Goal: Complete application form

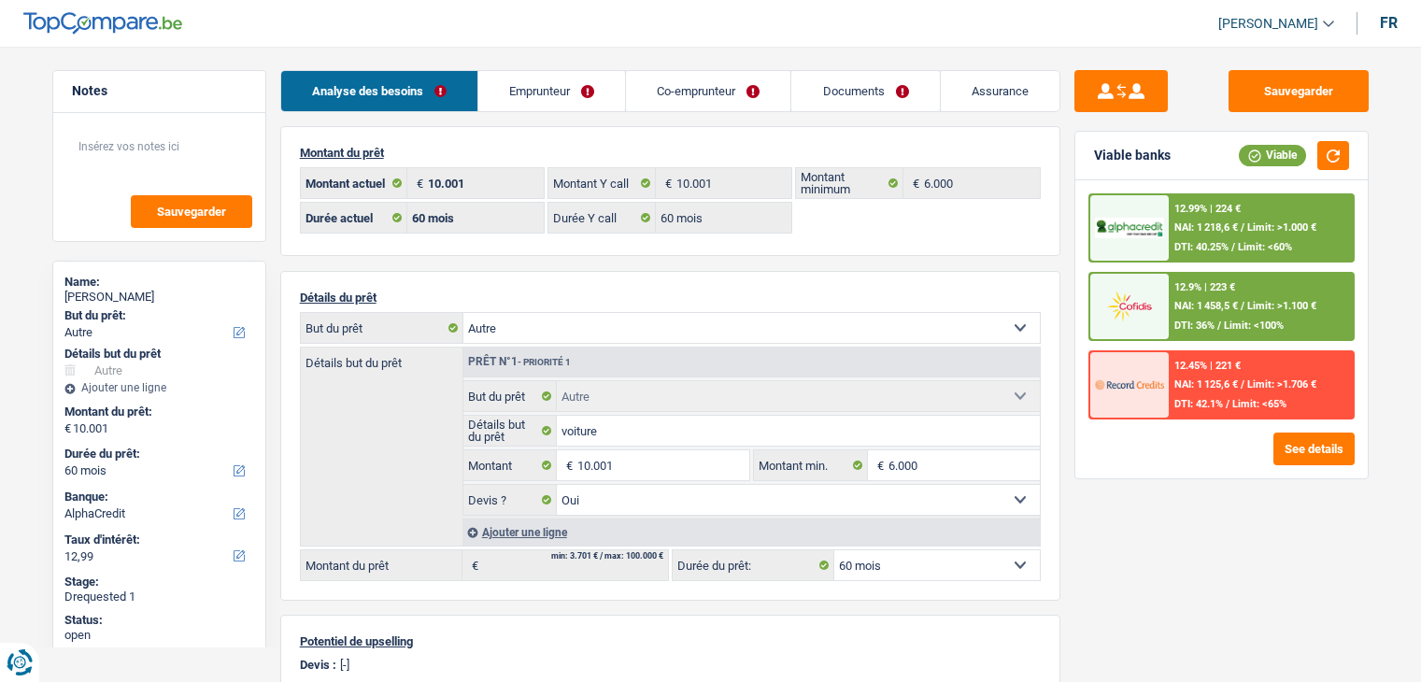
select select "other"
select select "60"
select select "alphacredit"
select select "60"
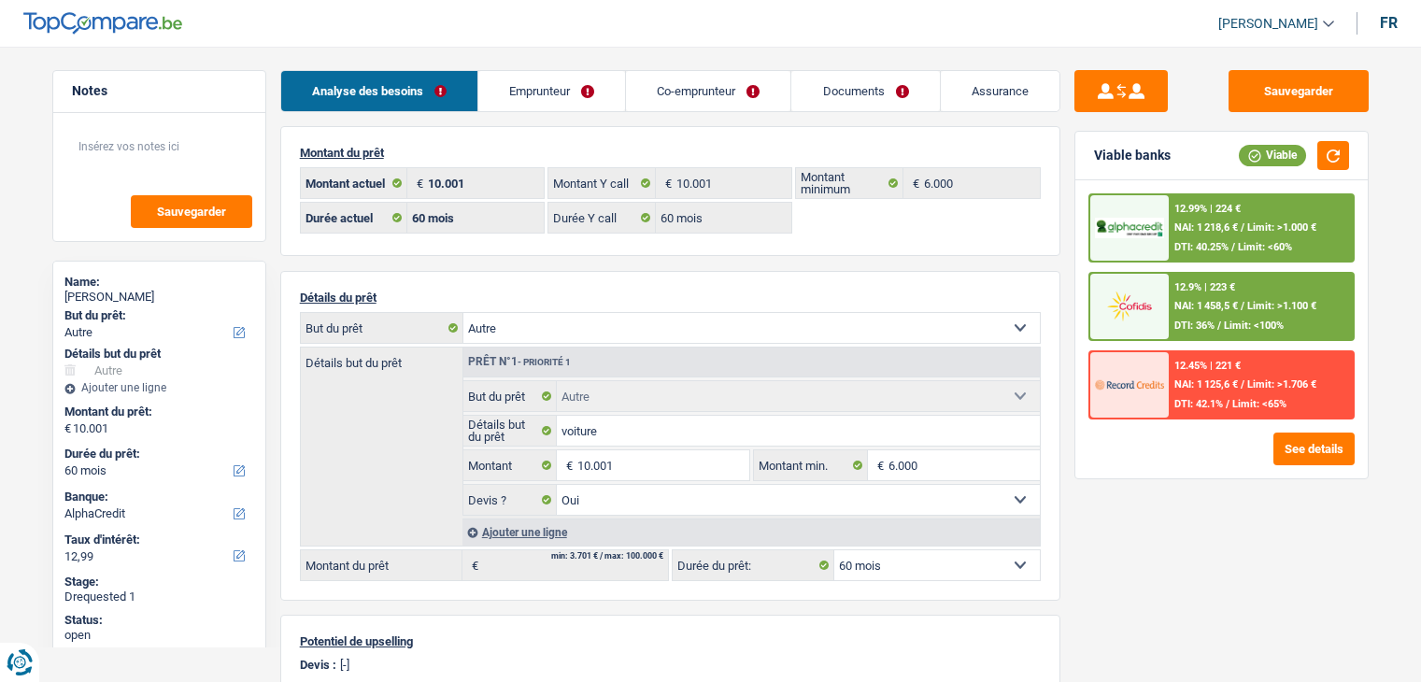
select select "60"
select select "other"
select select "yes"
select select "60"
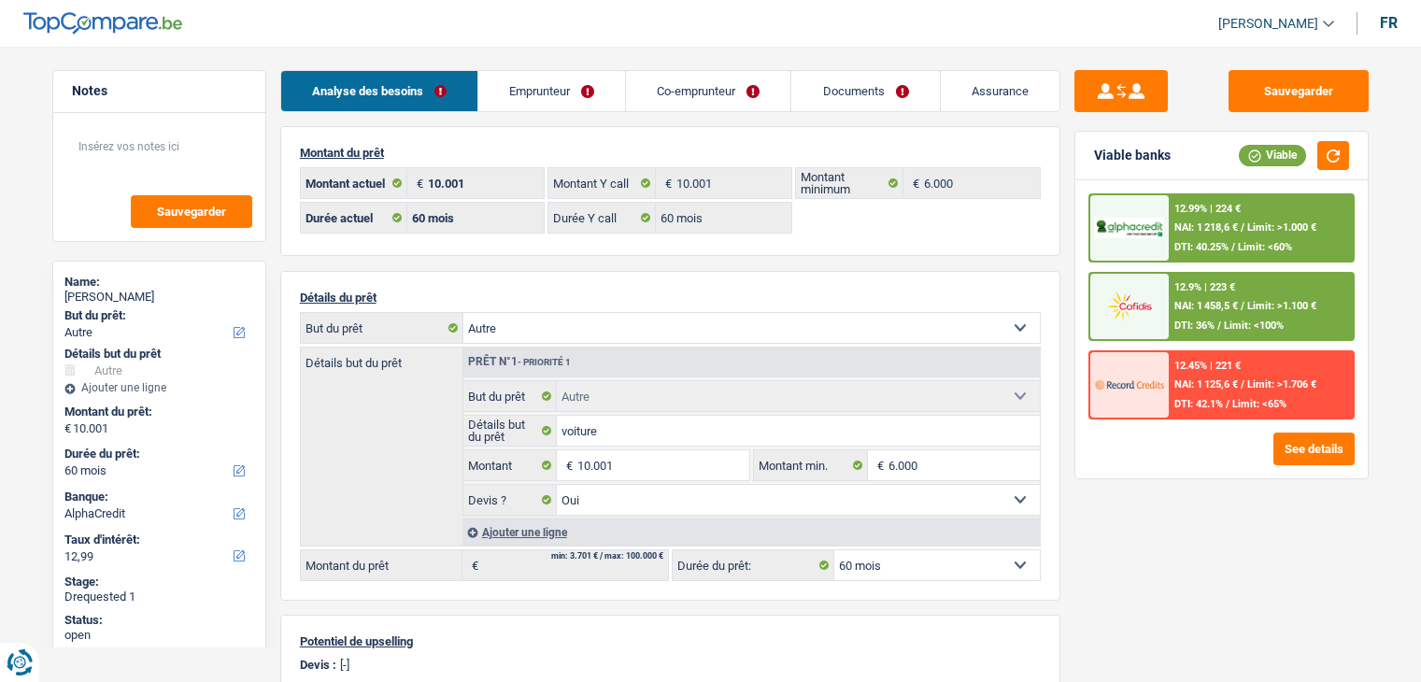
select select "32"
select select "married"
click at [575, 96] on link "Emprunteur" at bounding box center [551, 91] width 147 height 40
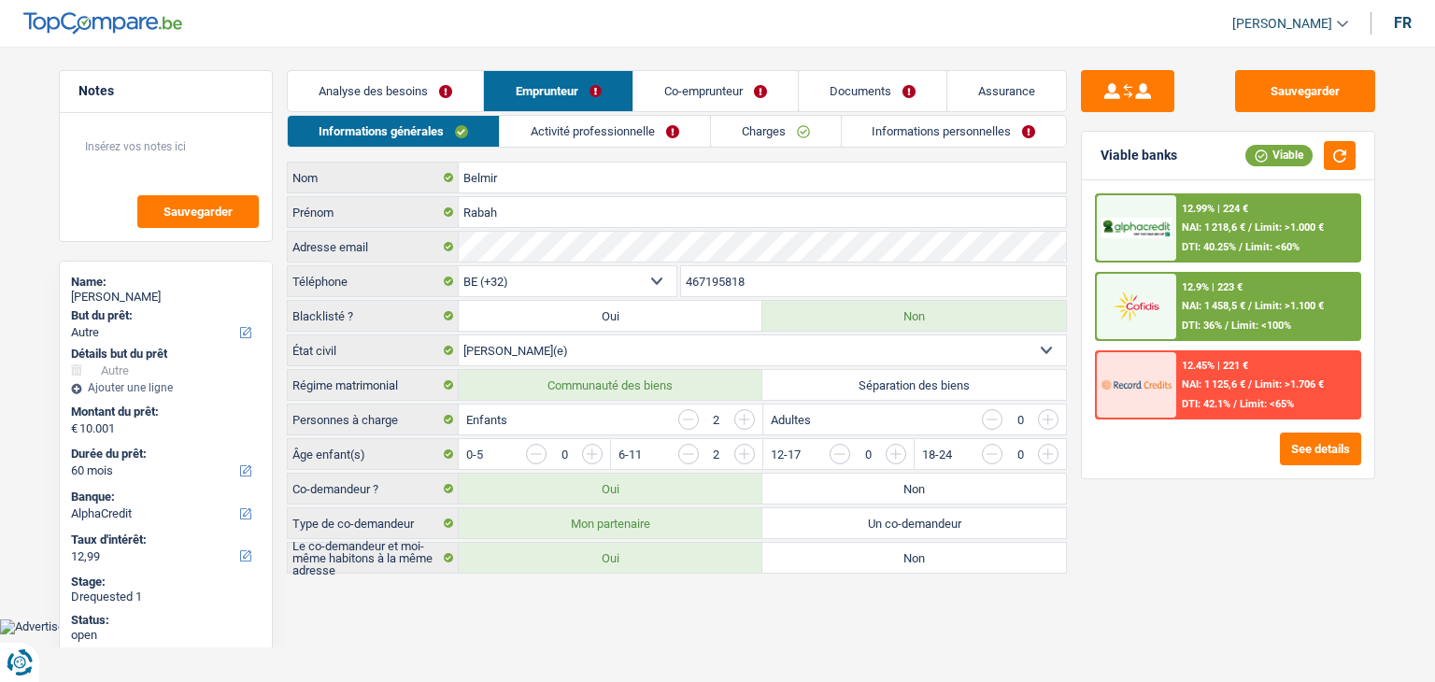
click at [575, 142] on link "Activité professionnelle" at bounding box center [605, 131] width 210 height 31
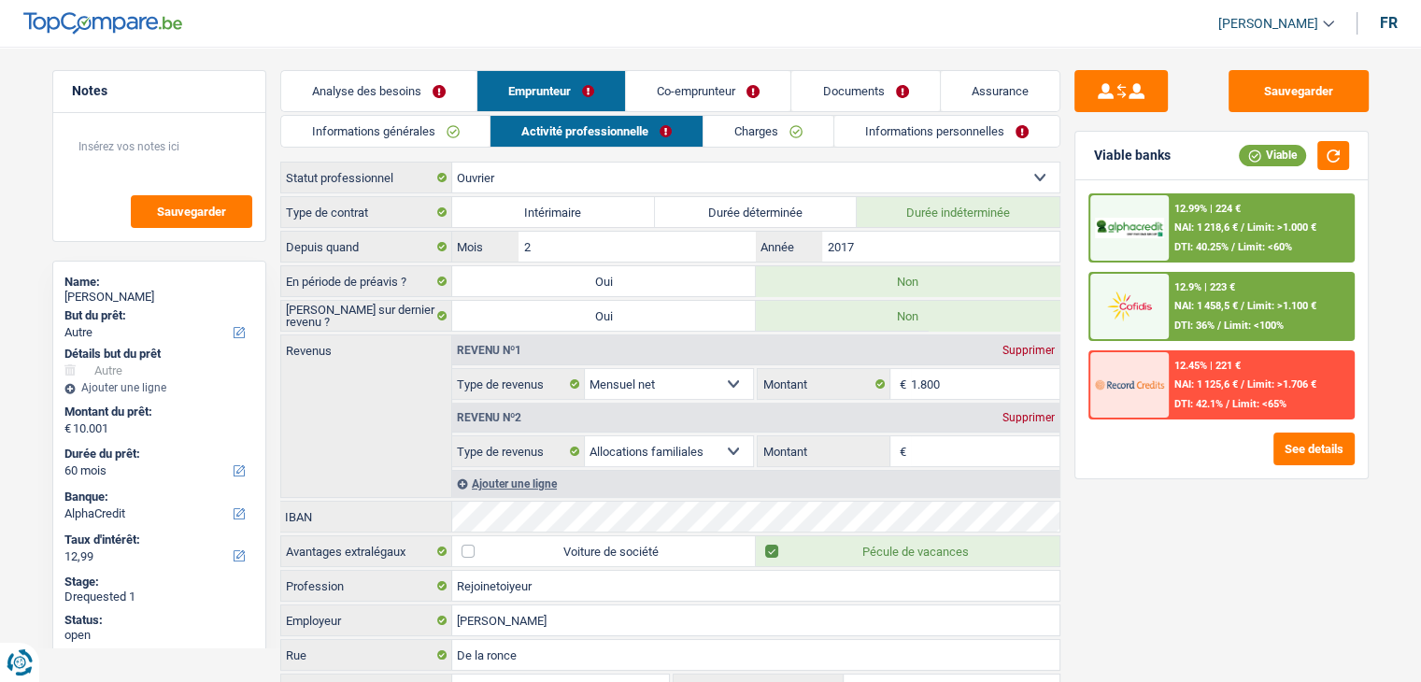
click at [716, 128] on link "Charges" at bounding box center [768, 131] width 130 height 31
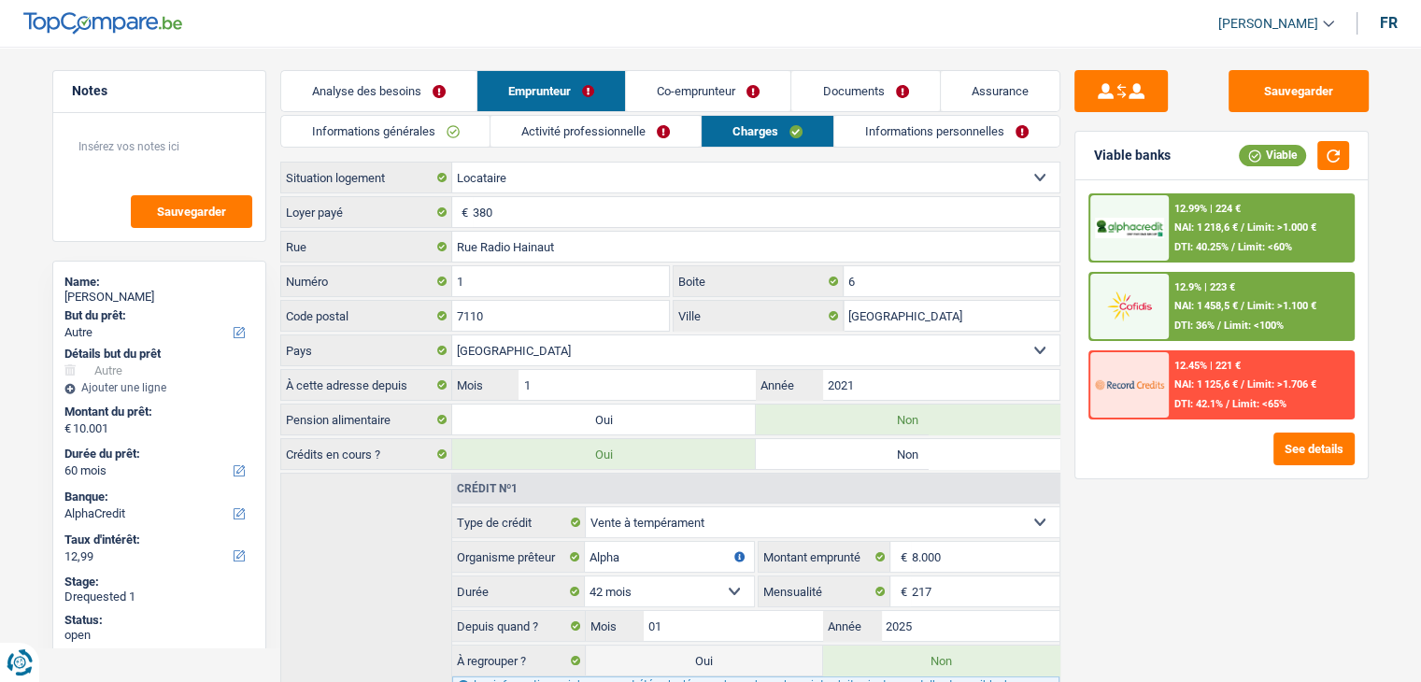
click at [652, 81] on link "Co-emprunteur" at bounding box center [708, 91] width 164 height 40
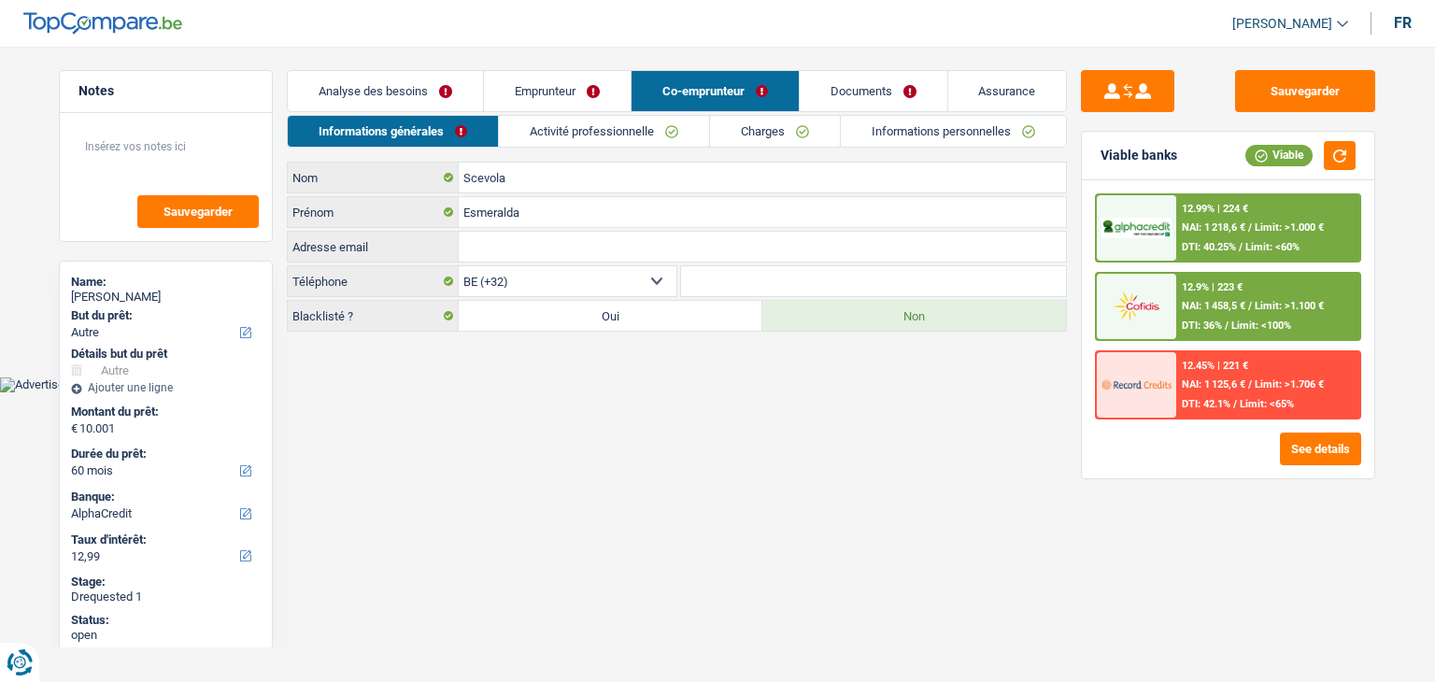
click at [666, 128] on link "Activité professionnelle" at bounding box center [604, 131] width 210 height 31
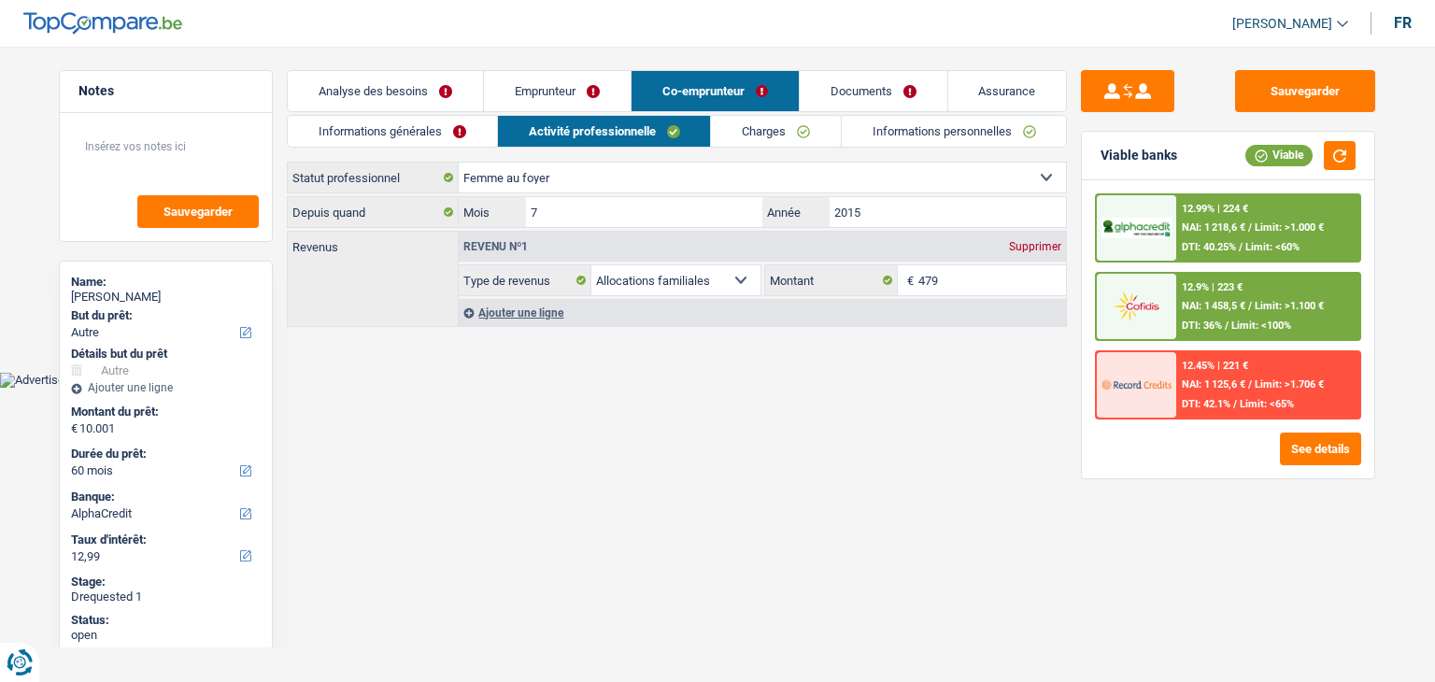
click at [736, 131] on link "Charges" at bounding box center [776, 131] width 130 height 31
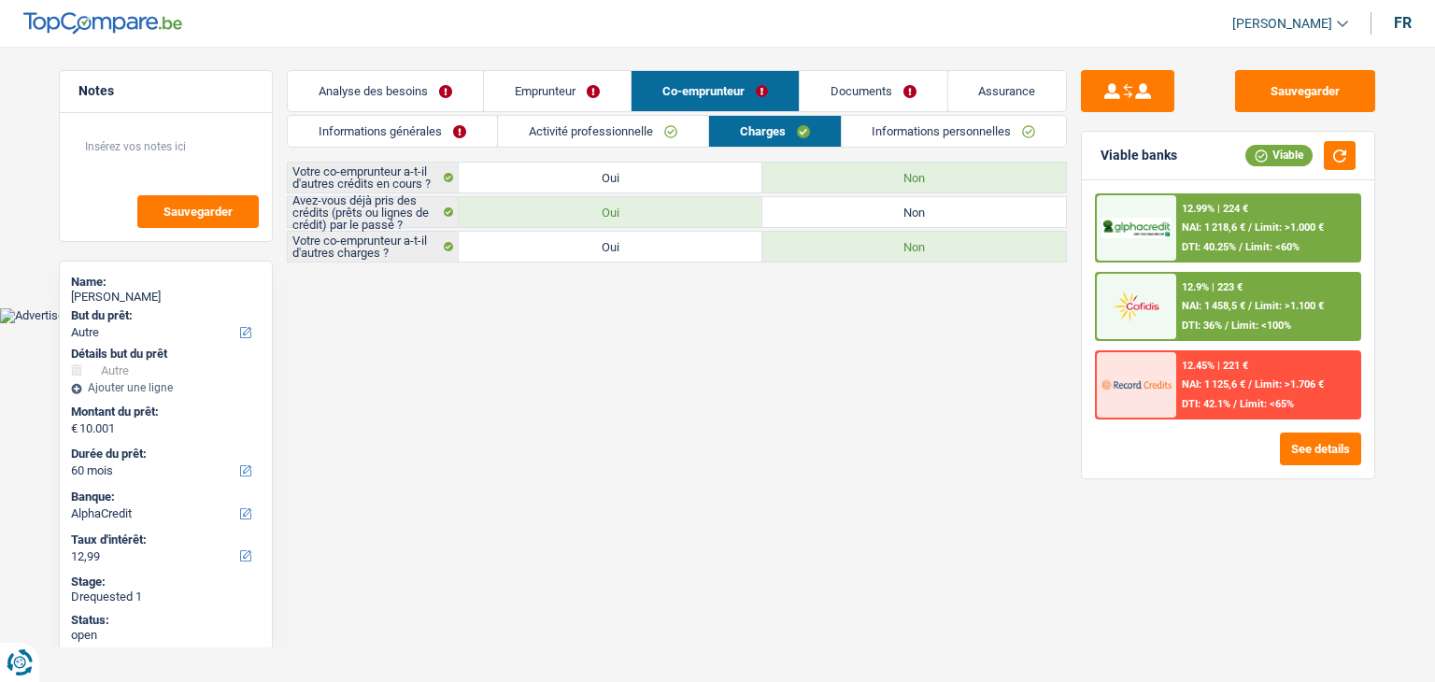
click at [392, 118] on link "Informations générales" at bounding box center [392, 131] width 209 height 31
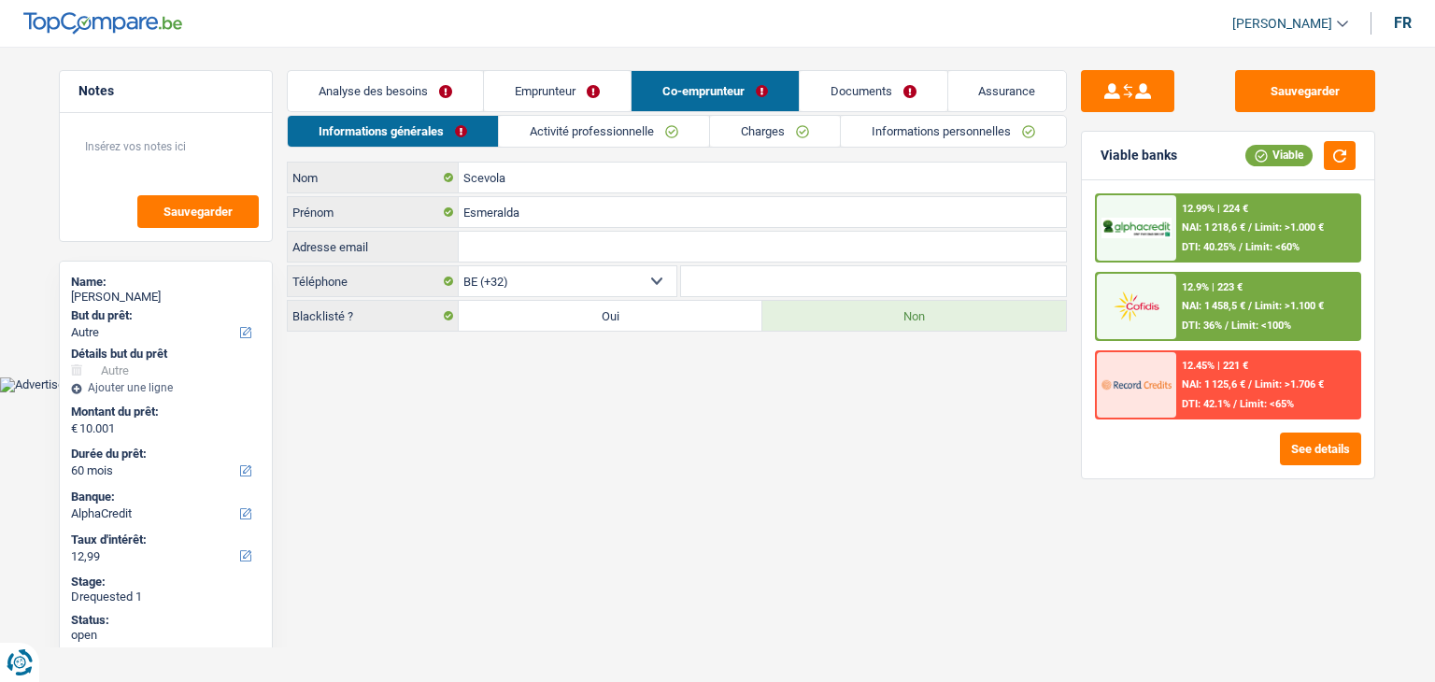
click at [945, 135] on link "Informations personnelles" at bounding box center [953, 131] width 225 height 31
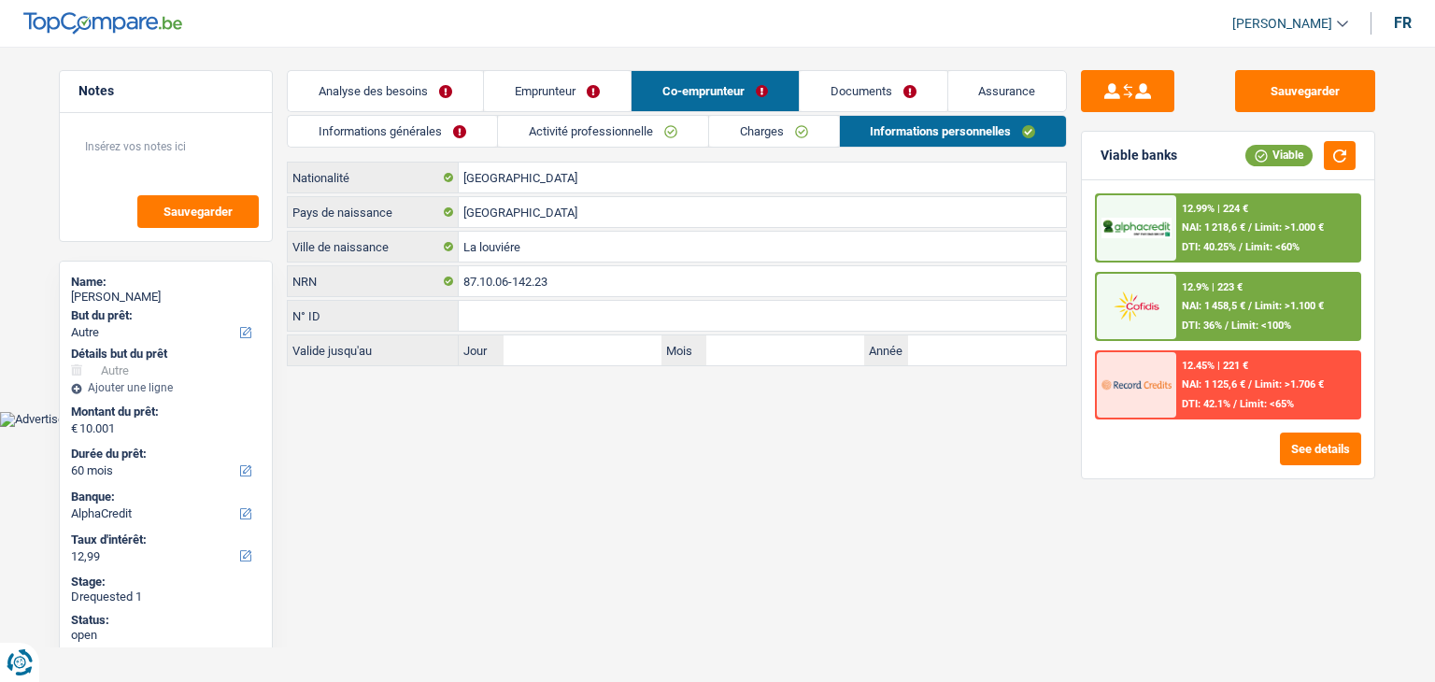
click at [429, 82] on link "Analyse des besoins" at bounding box center [385, 91] width 195 height 40
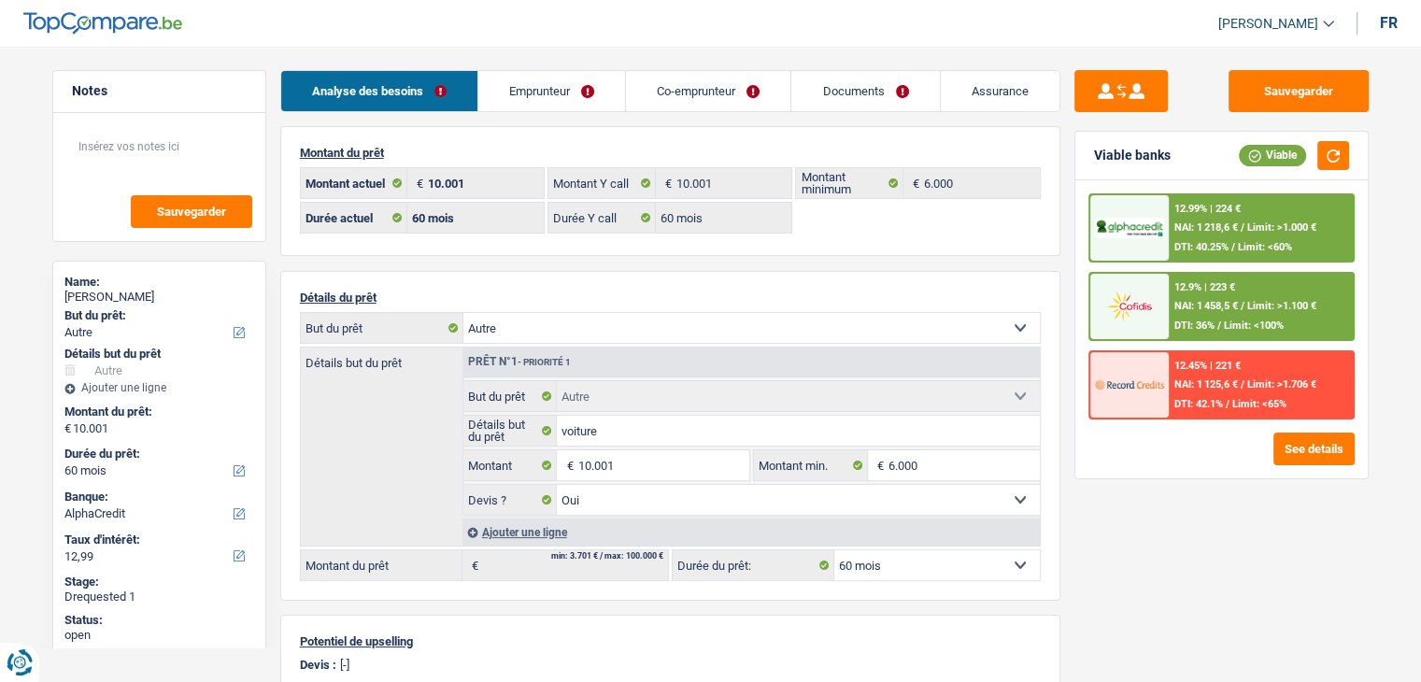
click at [1255, 211] on div "12.99% | 224 € NAI: 1 218,6 € / Limit: >1.000 € DTI: 40.25% / Limit: <60%" at bounding box center [1261, 227] width 184 height 65
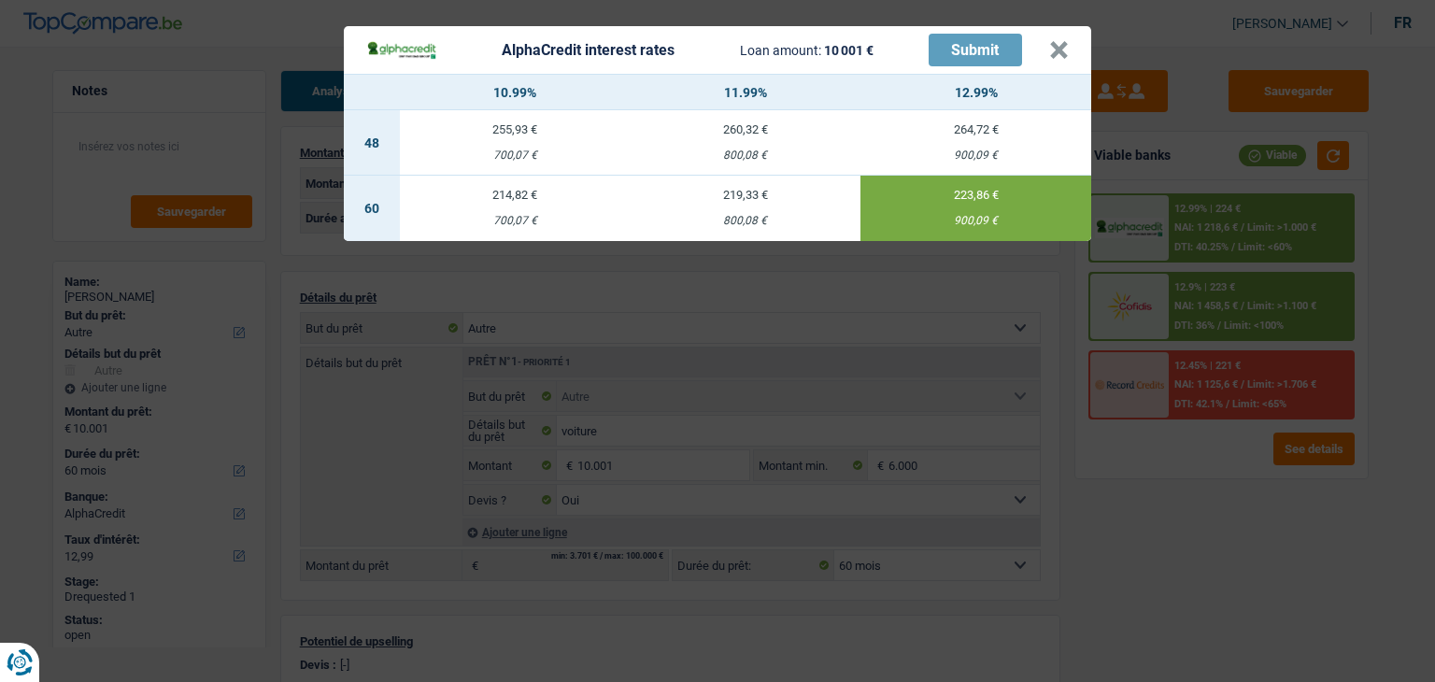
click at [1228, 199] on div "AlphaCredit interest rates Loan amount: 10 001 € Submit × 10.99% 11.99% 12.99% …" at bounding box center [717, 341] width 1435 height 682
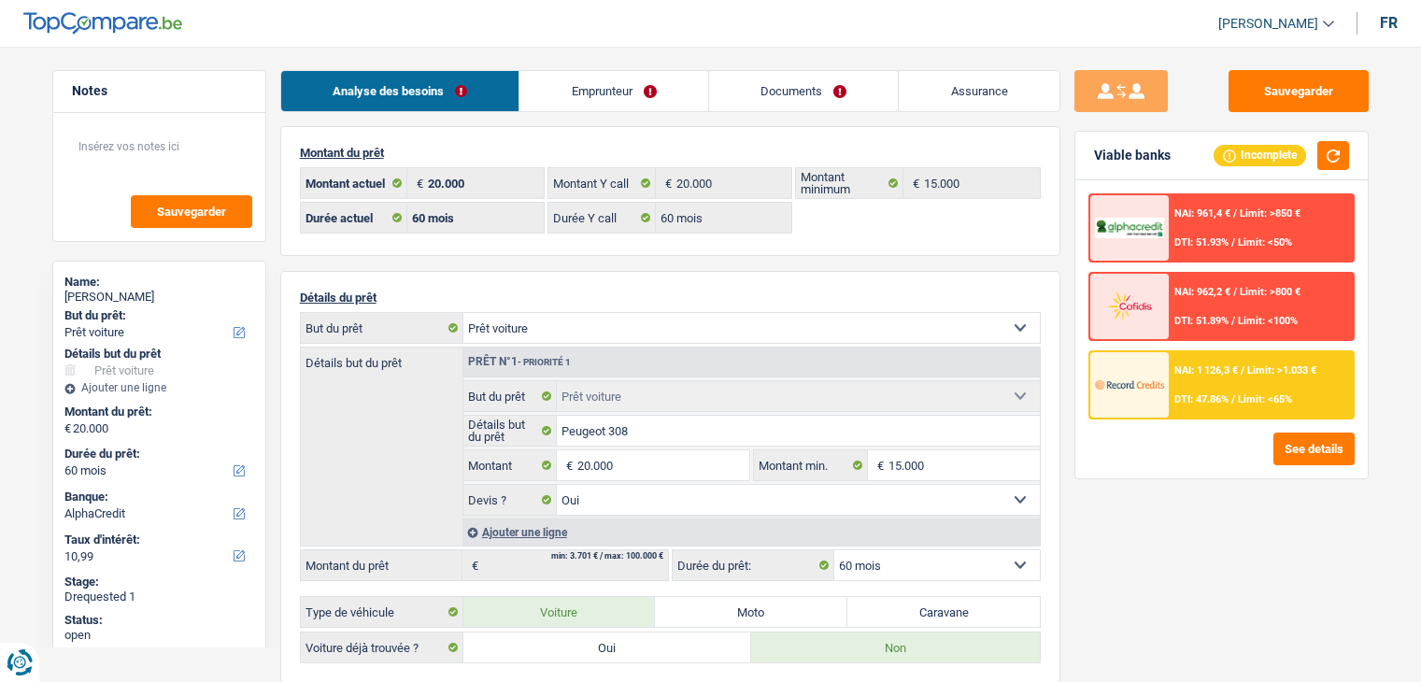
select select "car"
select select "60"
select select "alphacredit"
select select "60"
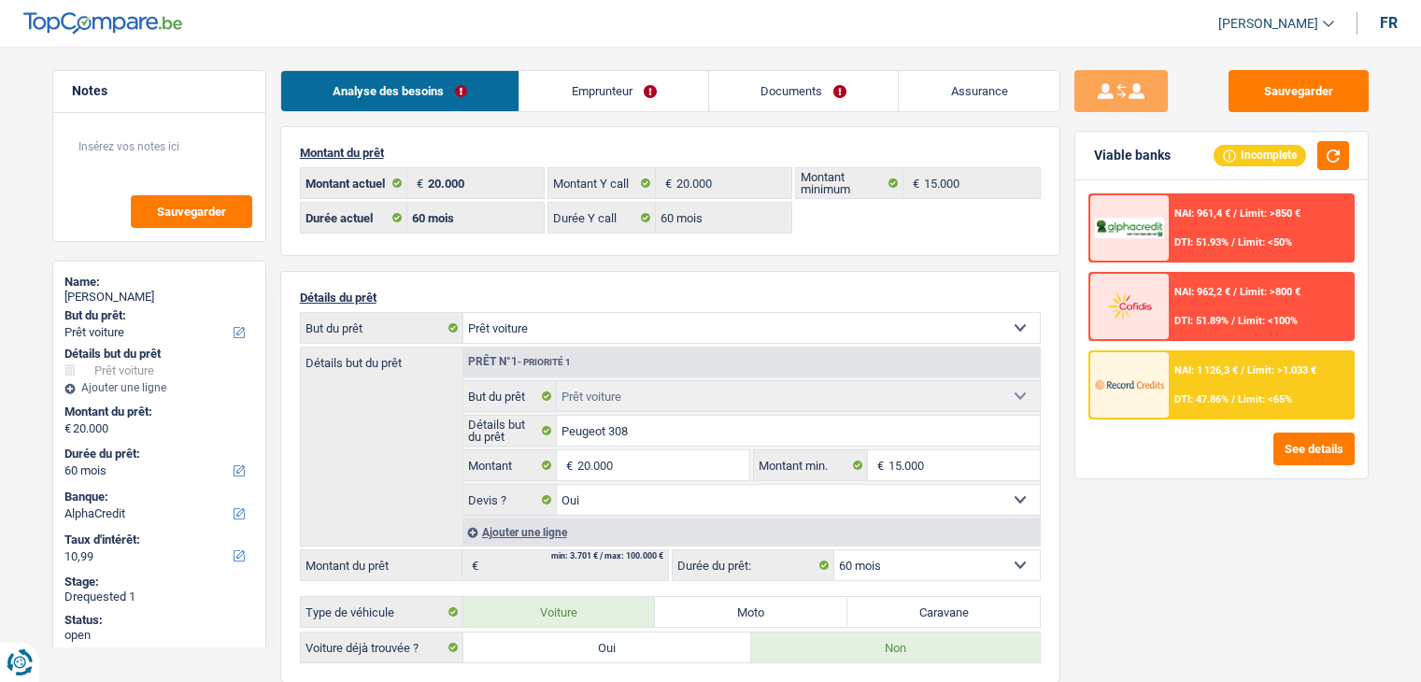
select select "60"
select select "car"
select select "yes"
select select "60"
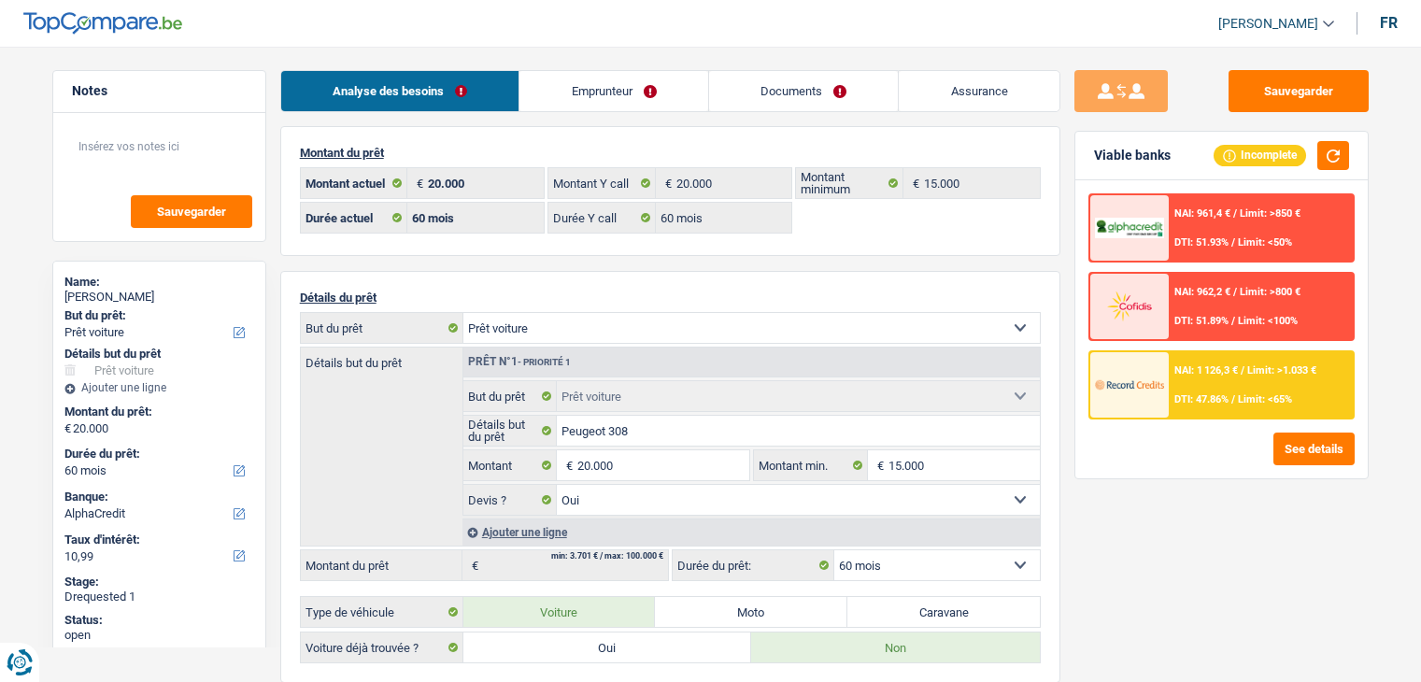
select select "32"
select select "single"
click at [627, 98] on link "Emprunteur" at bounding box center [613, 91] width 189 height 40
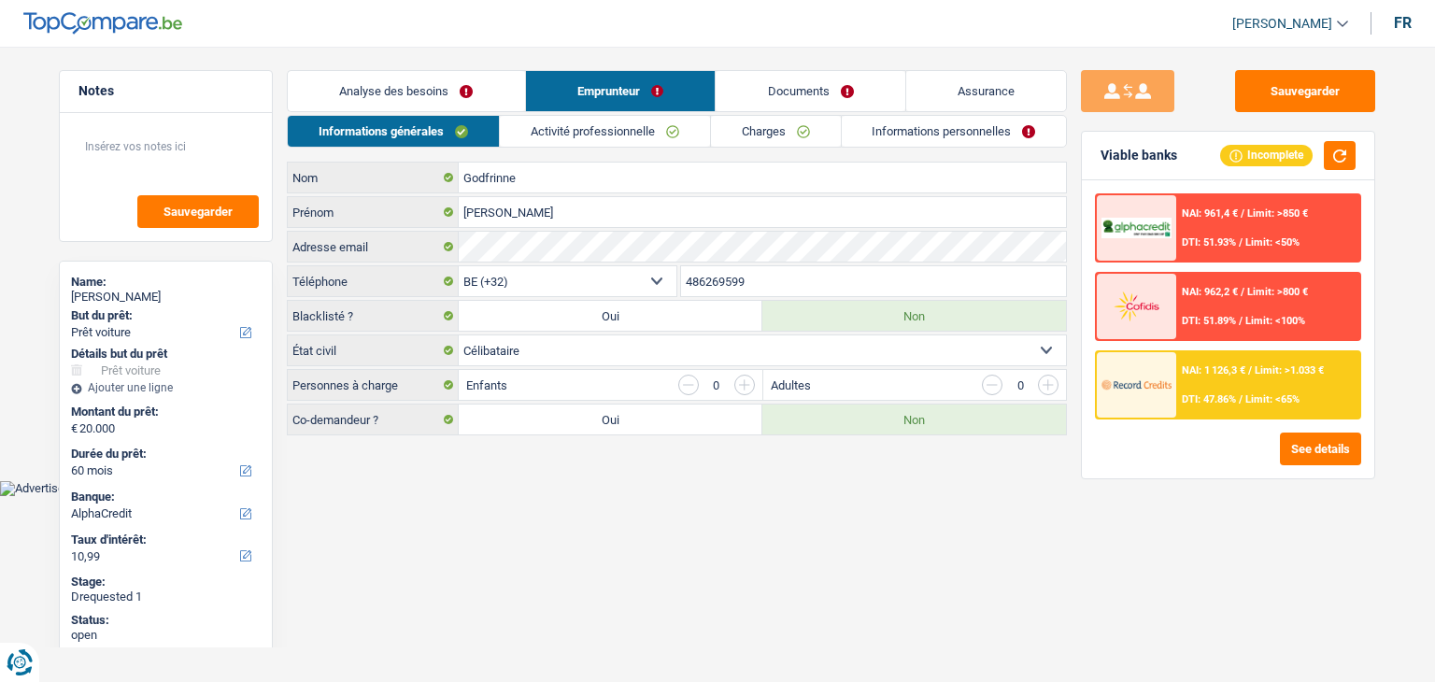
click at [668, 13] on header "[PERSON_NAME] Se déconnecter fr" at bounding box center [717, 24] width 1435 height 48
click at [618, 133] on link "Activité professionnelle" at bounding box center [605, 131] width 210 height 31
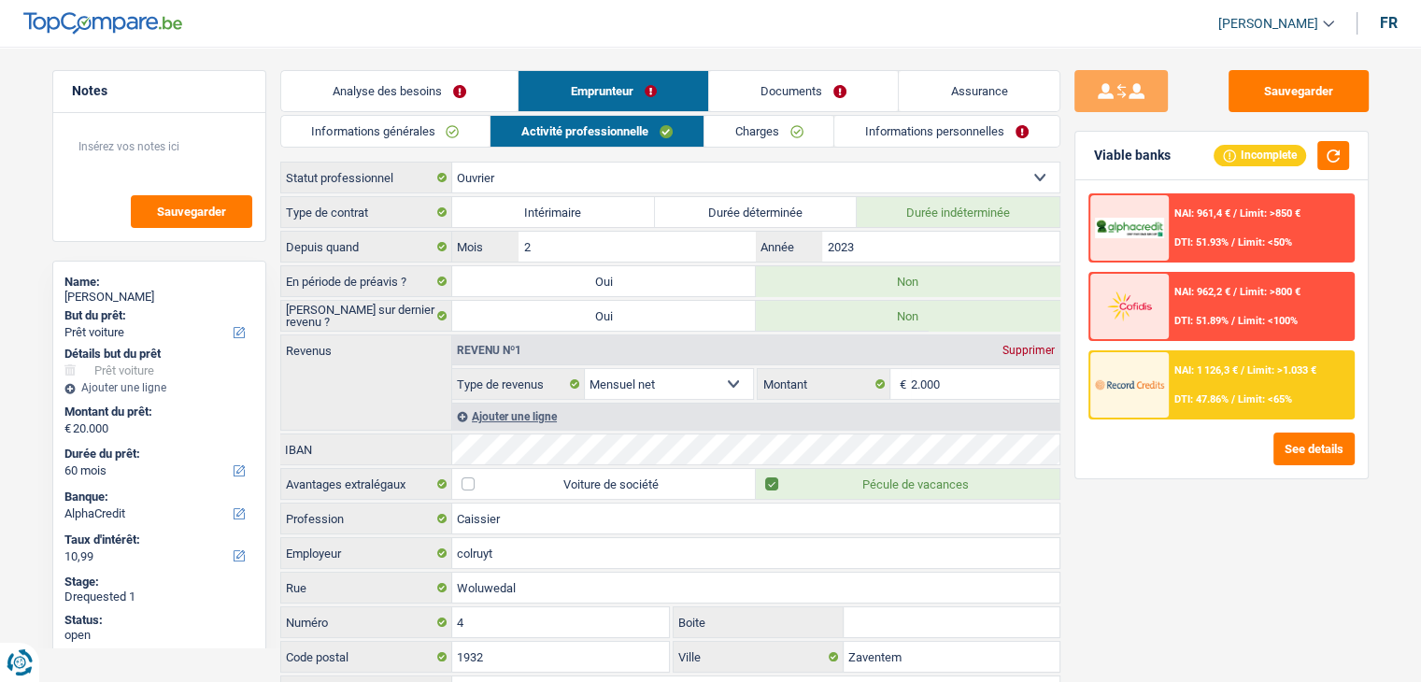
click at [778, 122] on link "Charges" at bounding box center [769, 131] width 130 height 31
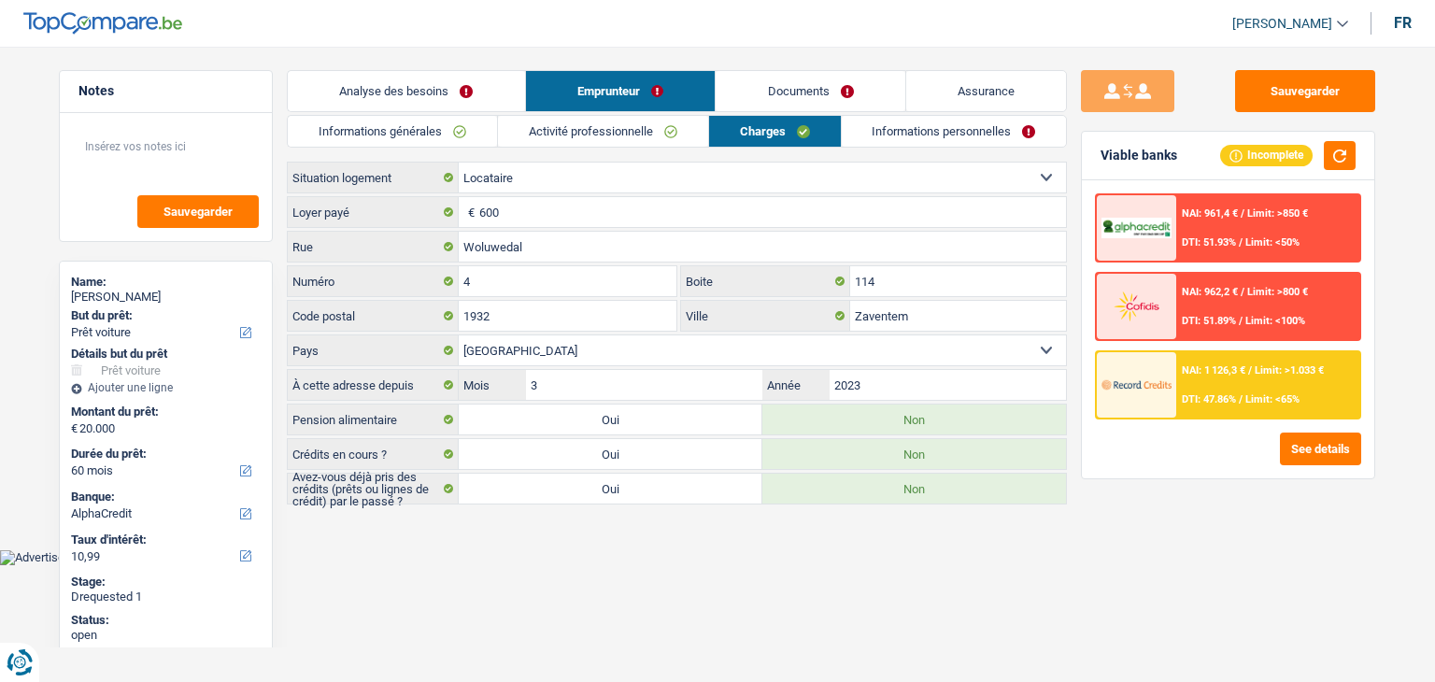
click at [460, 135] on link "Informations générales" at bounding box center [392, 131] width 209 height 31
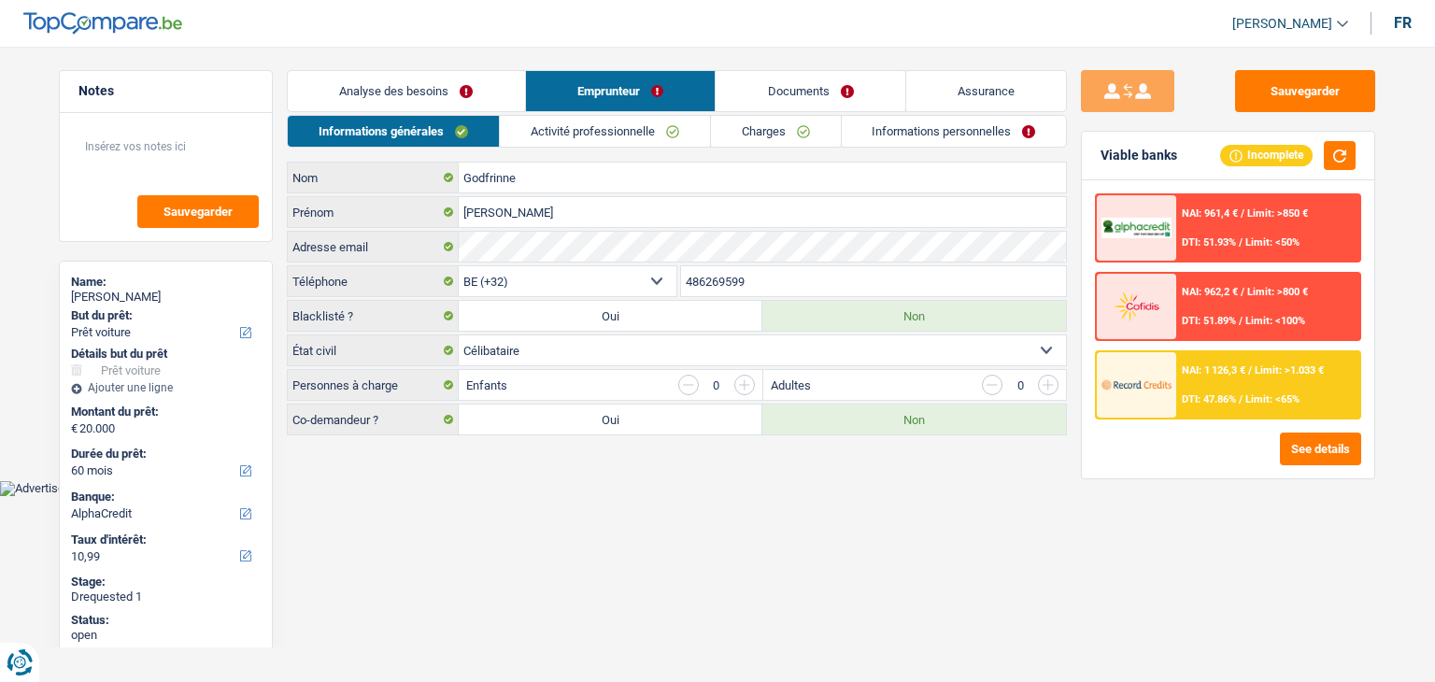
click at [446, 109] on link "Analyse des besoins" at bounding box center [406, 91] width 237 height 40
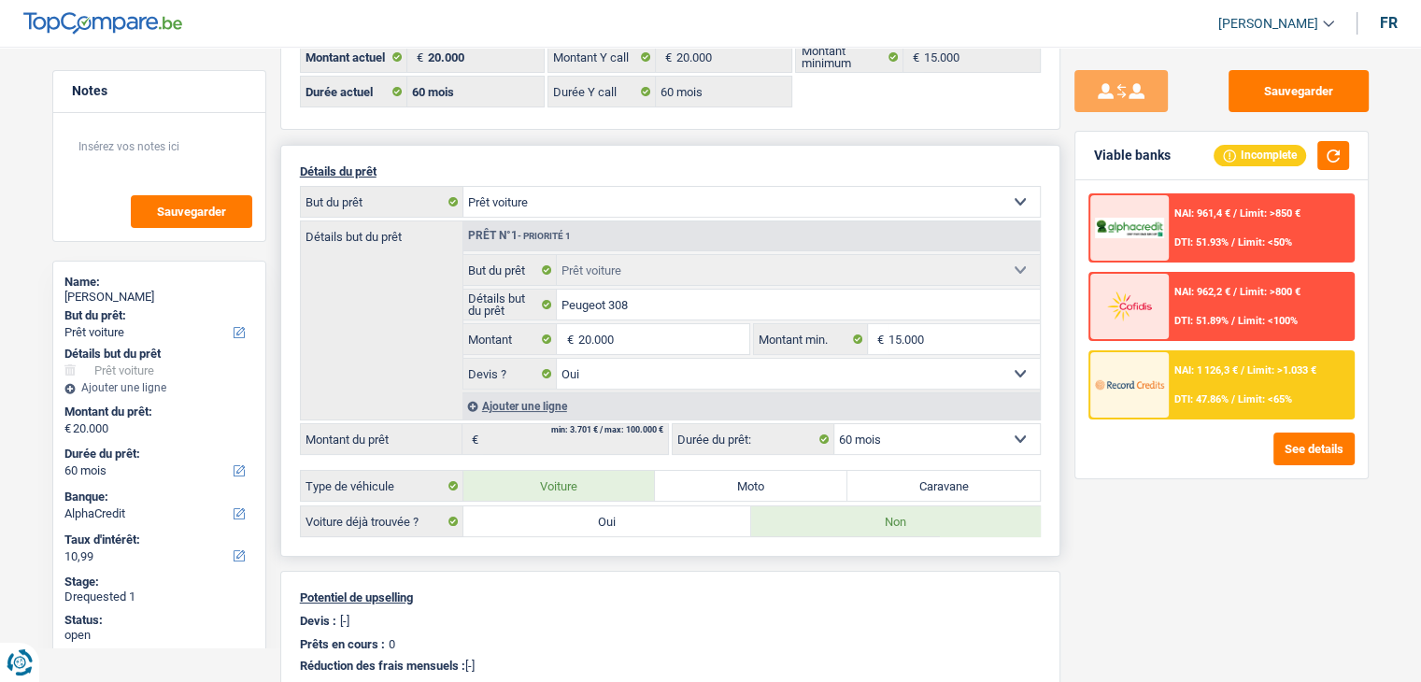
scroll to position [127, 0]
click at [631, 207] on select "Confort maison: meubles, textile, peinture, électroménager, outillage non-profe…" at bounding box center [751, 201] width 576 height 30
click at [1155, 506] on div "Sauvegarder Viable banks Incomplete NAI: 961,4 € / Limit: >850 € DTI: 51.93% / …" at bounding box center [1221, 358] width 322 height 577
click at [629, 367] on select "Oui Non Non répondu Sélectionner une option" at bounding box center [798, 373] width 483 height 30
click at [1171, 491] on div "Sauvegarder Viable banks Incomplete NAI: 961,4 € / Limit: >850 € DTI: 51.93% / …" at bounding box center [1221, 358] width 322 height 577
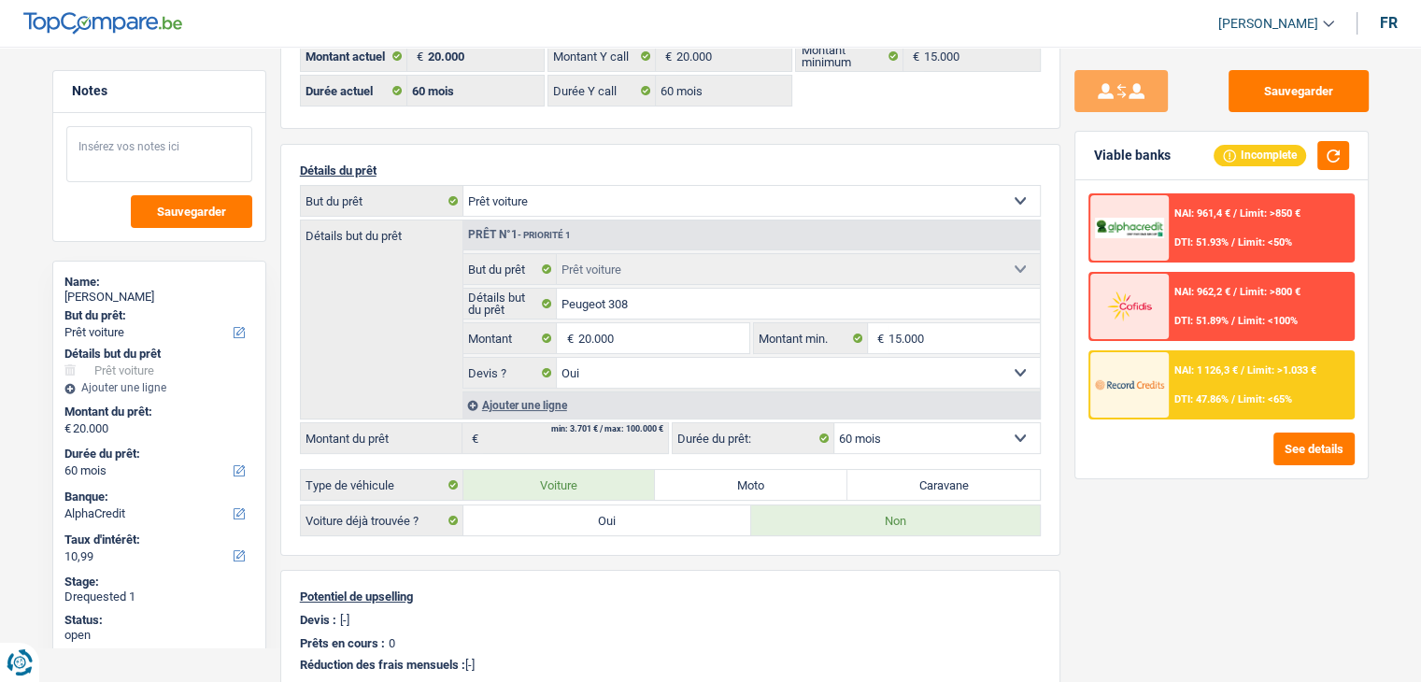
click at [197, 156] on textarea at bounding box center [159, 154] width 186 height 56
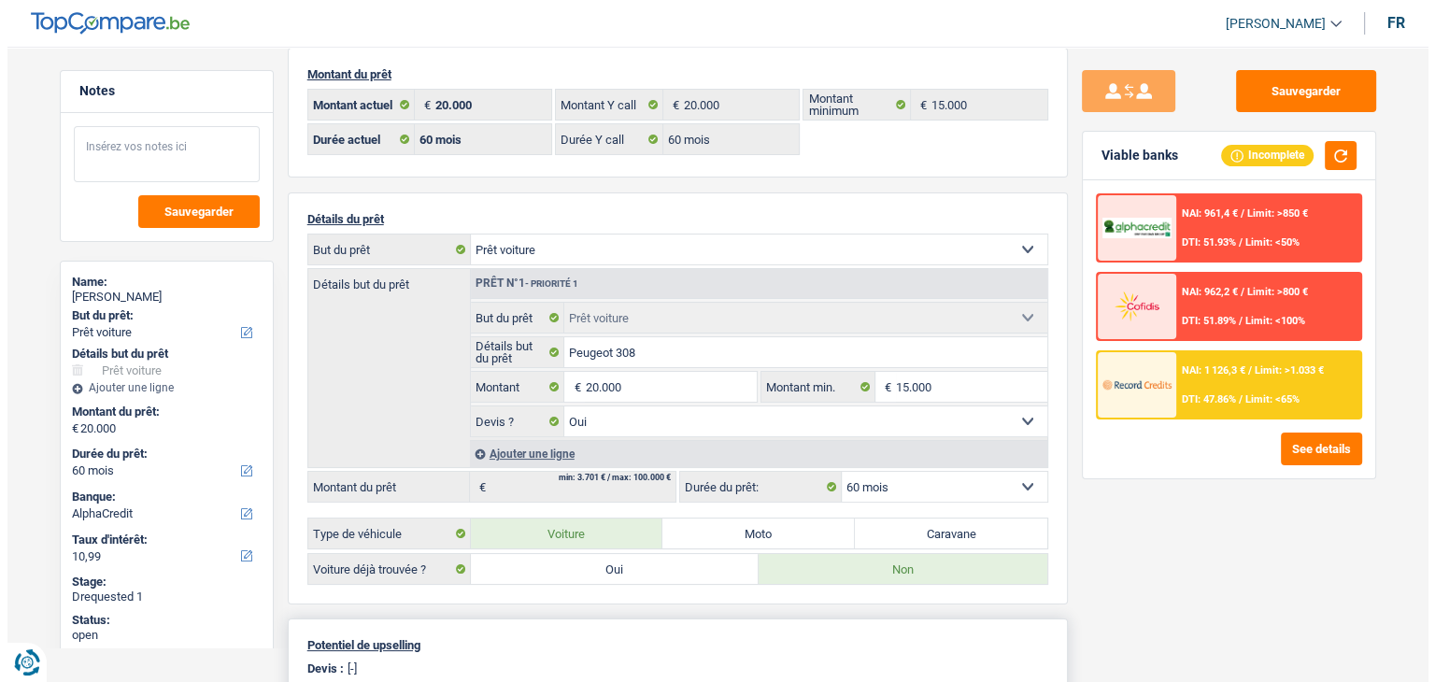
scroll to position [0, 0]
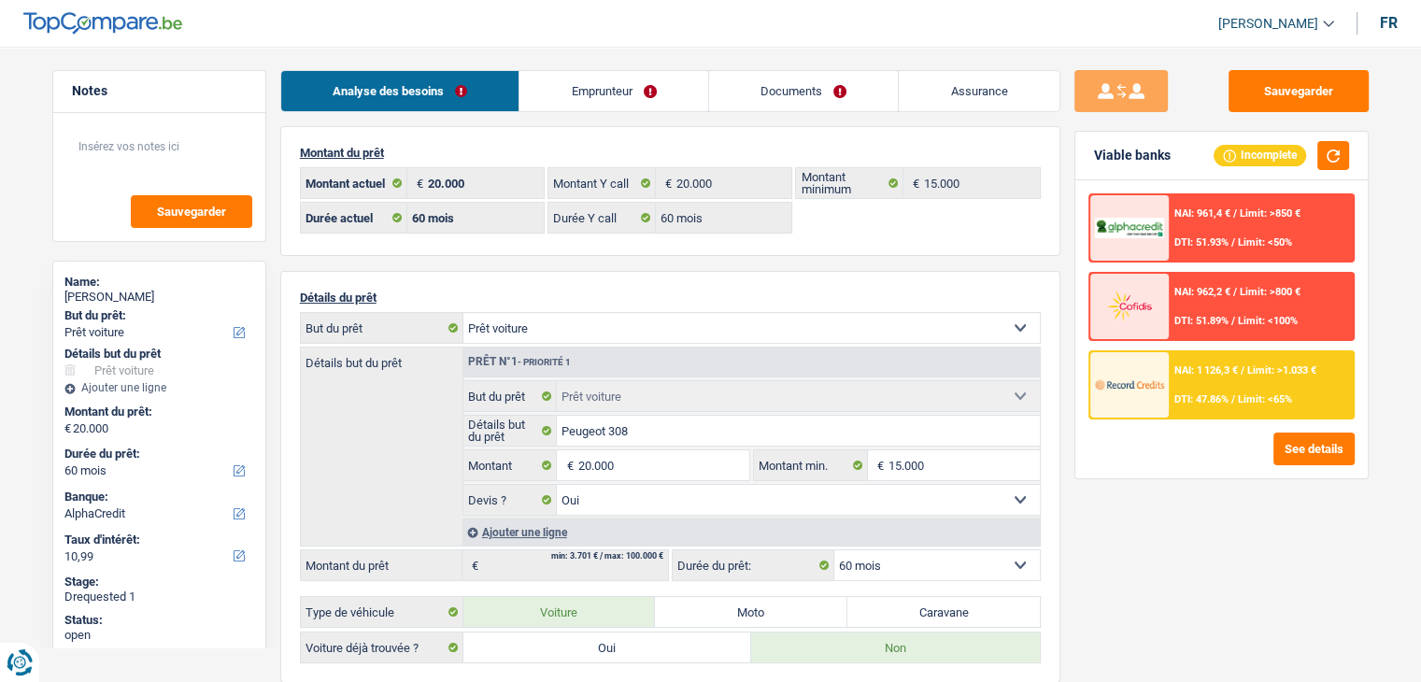
click at [582, 110] on link "Emprunteur" at bounding box center [613, 91] width 189 height 40
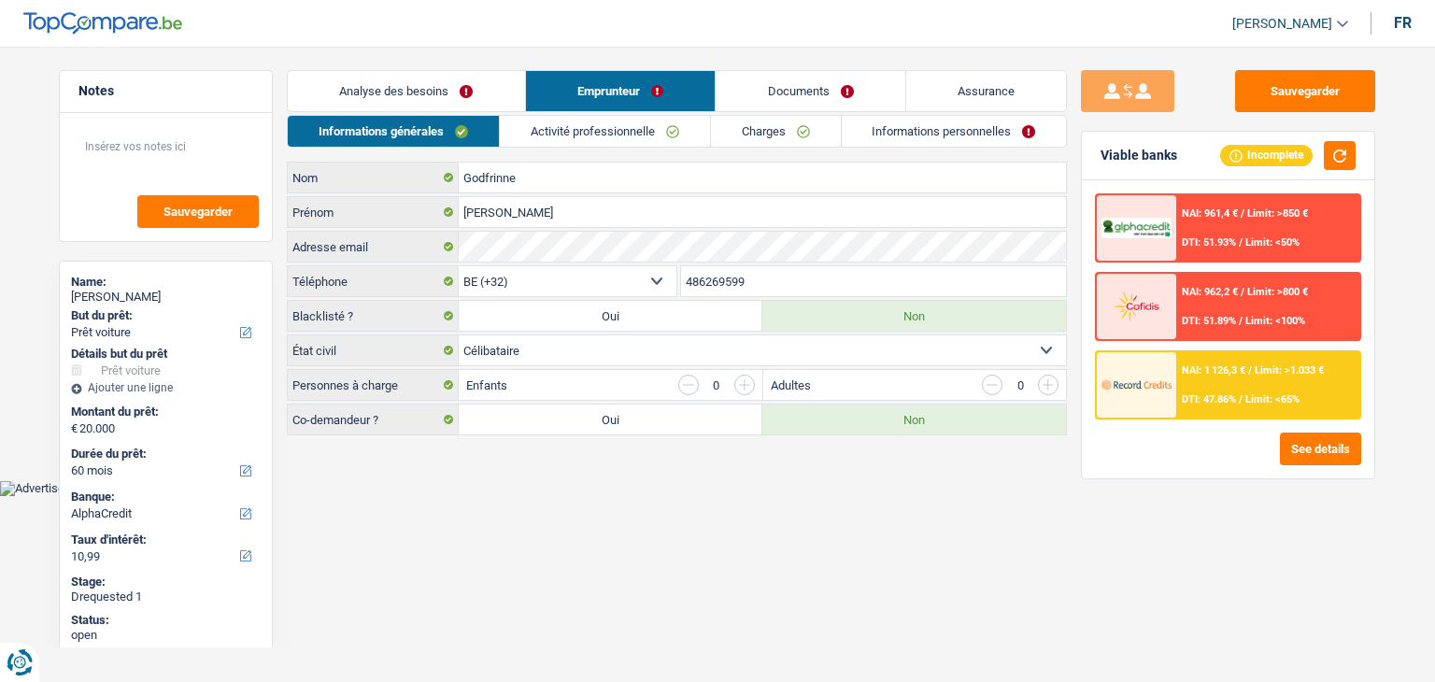
click at [637, 135] on link "Activité professionnelle" at bounding box center [605, 131] width 210 height 31
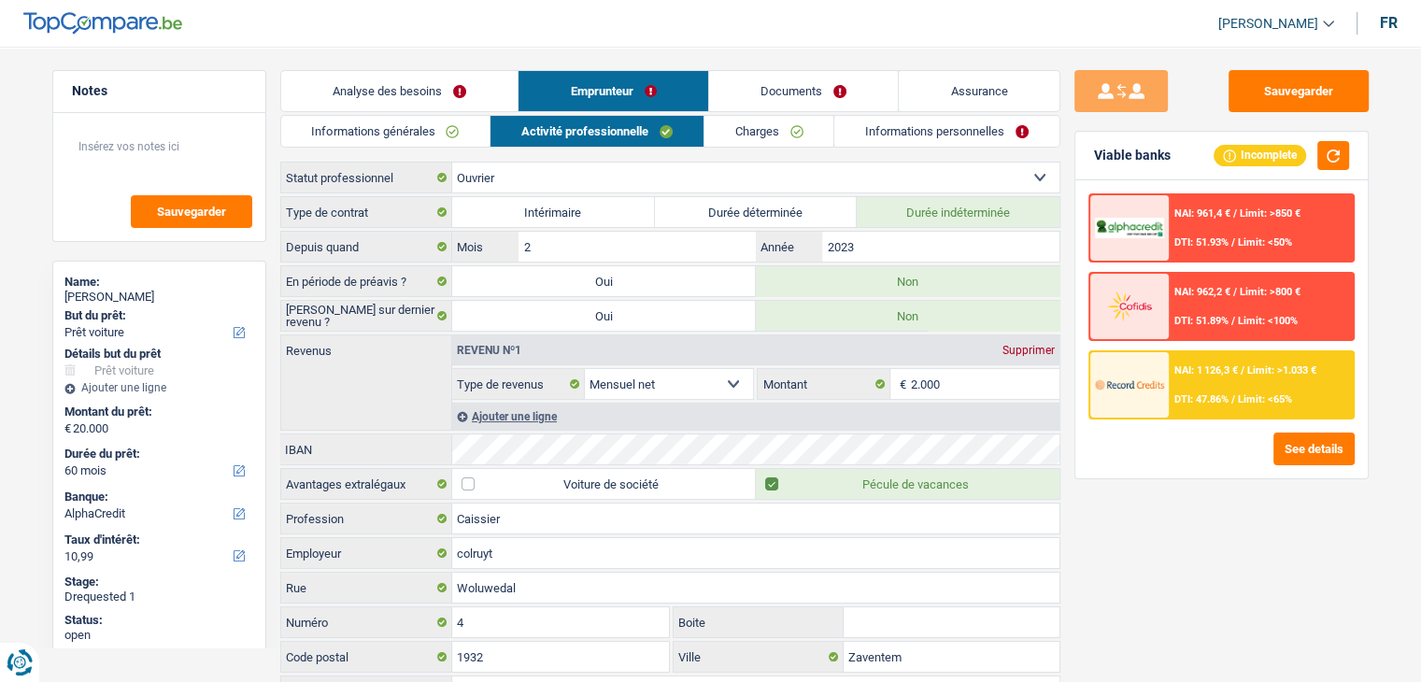
click at [762, 132] on link "Charges" at bounding box center [769, 131] width 130 height 31
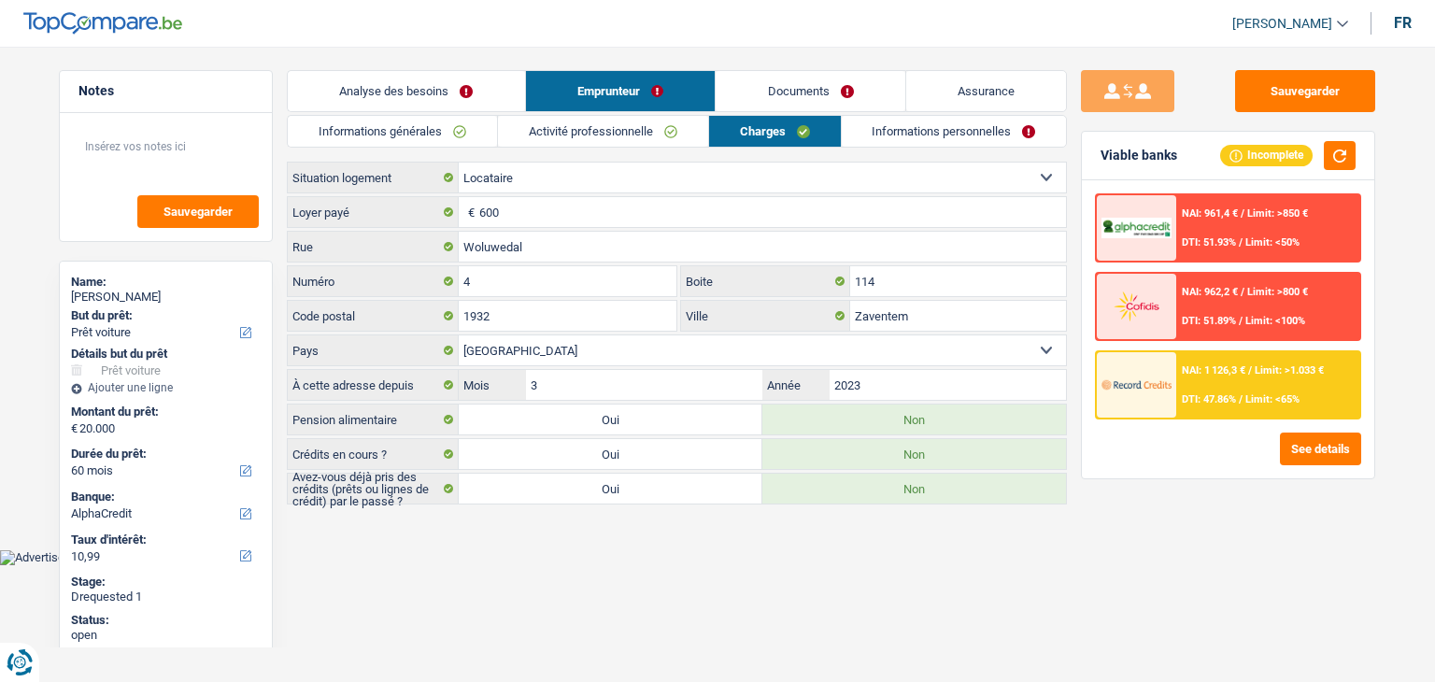
click at [903, 132] on link "Informations personnelles" at bounding box center [954, 131] width 225 height 31
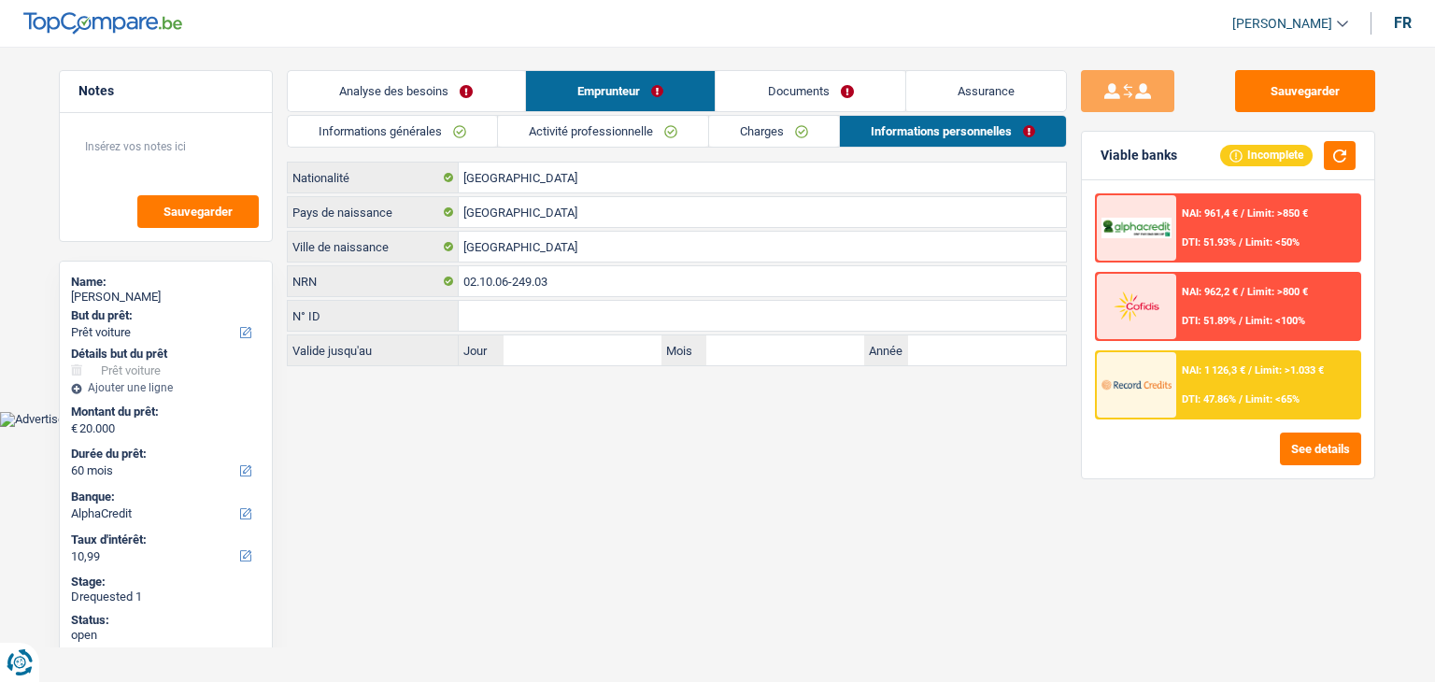
click at [764, 80] on link "Documents" at bounding box center [811, 91] width 190 height 40
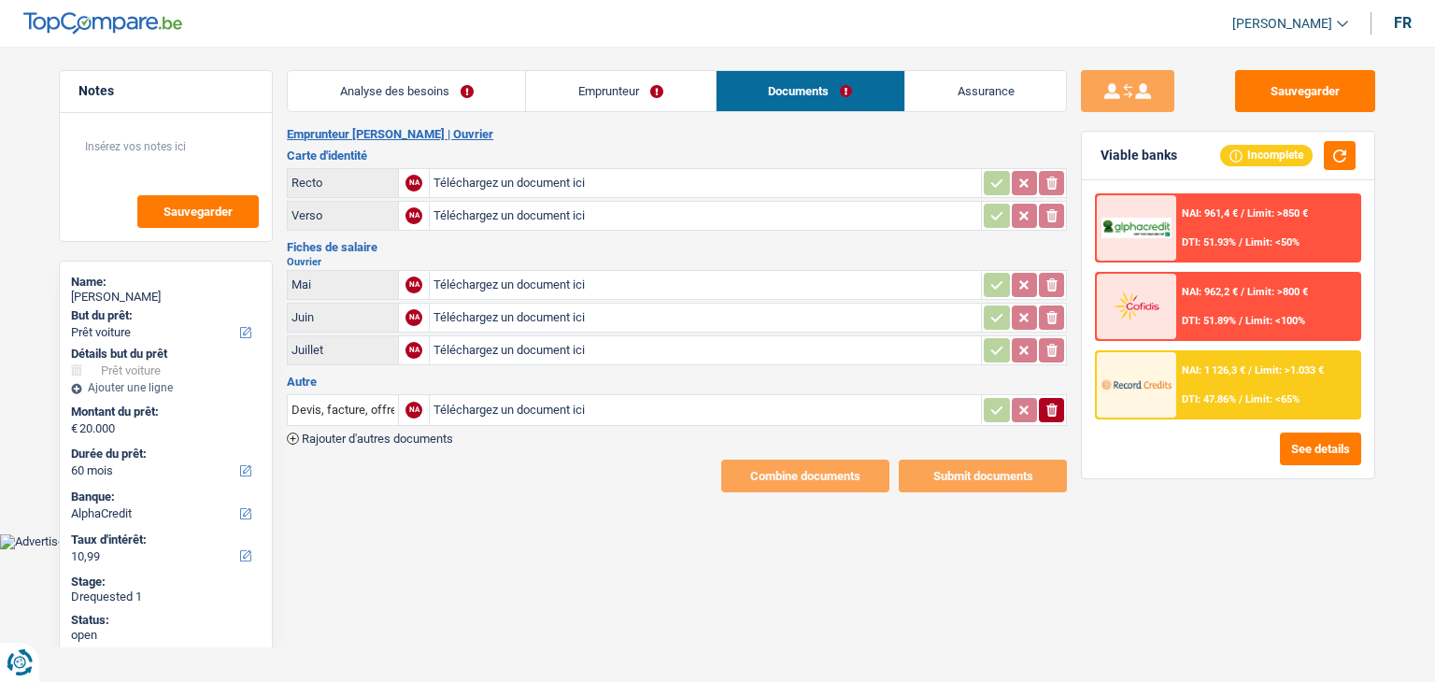
click at [645, 490] on main "Notes Sauvegarder Name: [PERSON_NAME] But du prêt: Confort maison: meubles, tex…" at bounding box center [717, 281] width 1435 height 506
